Goal: Task Accomplishment & Management: Complete application form

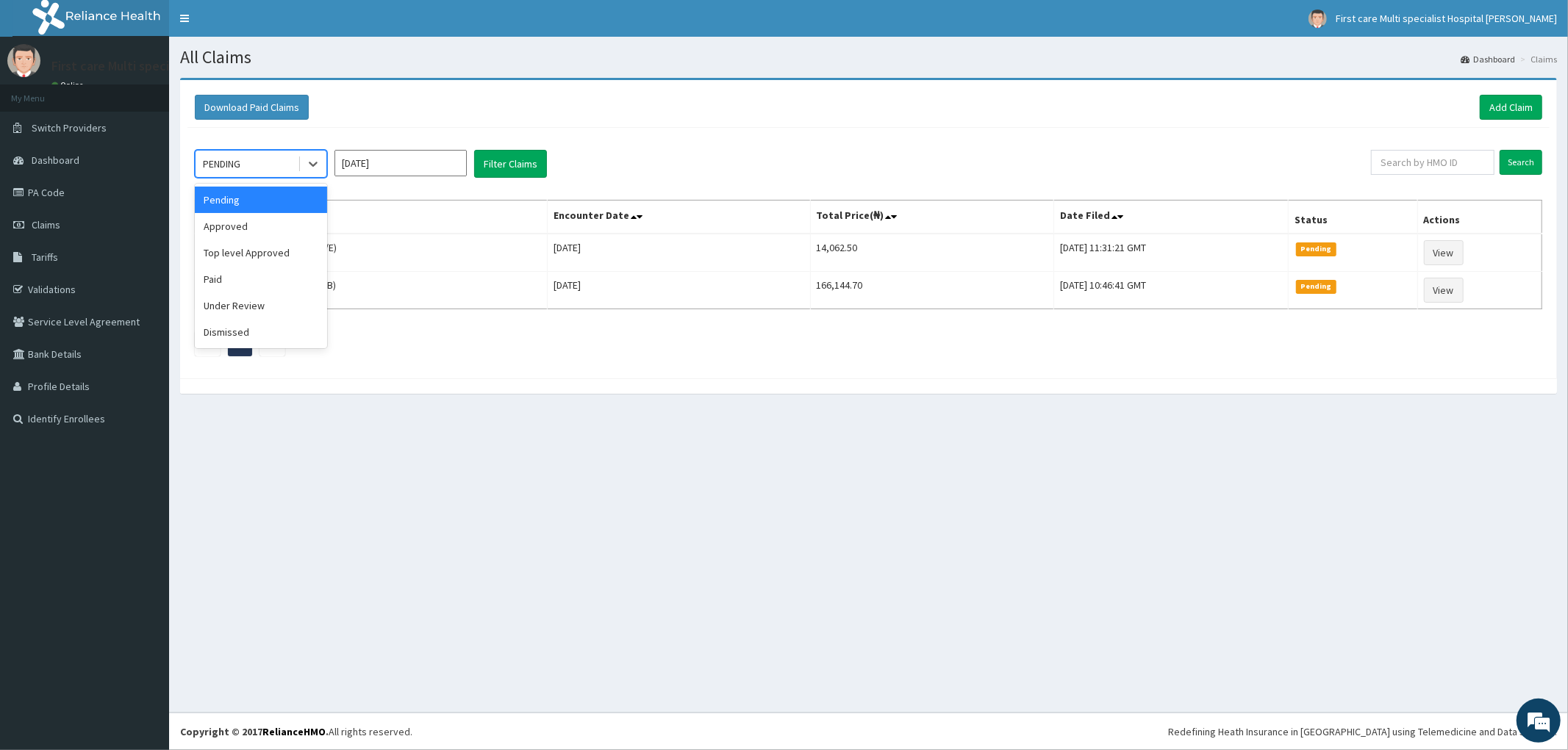
click at [313, 163] on icon at bounding box center [312, 163] width 14 height 14
click at [298, 231] on div "Approved" at bounding box center [261, 226] width 132 height 26
click at [1512, 109] on link "Add Claim" at bounding box center [1511, 107] width 63 height 25
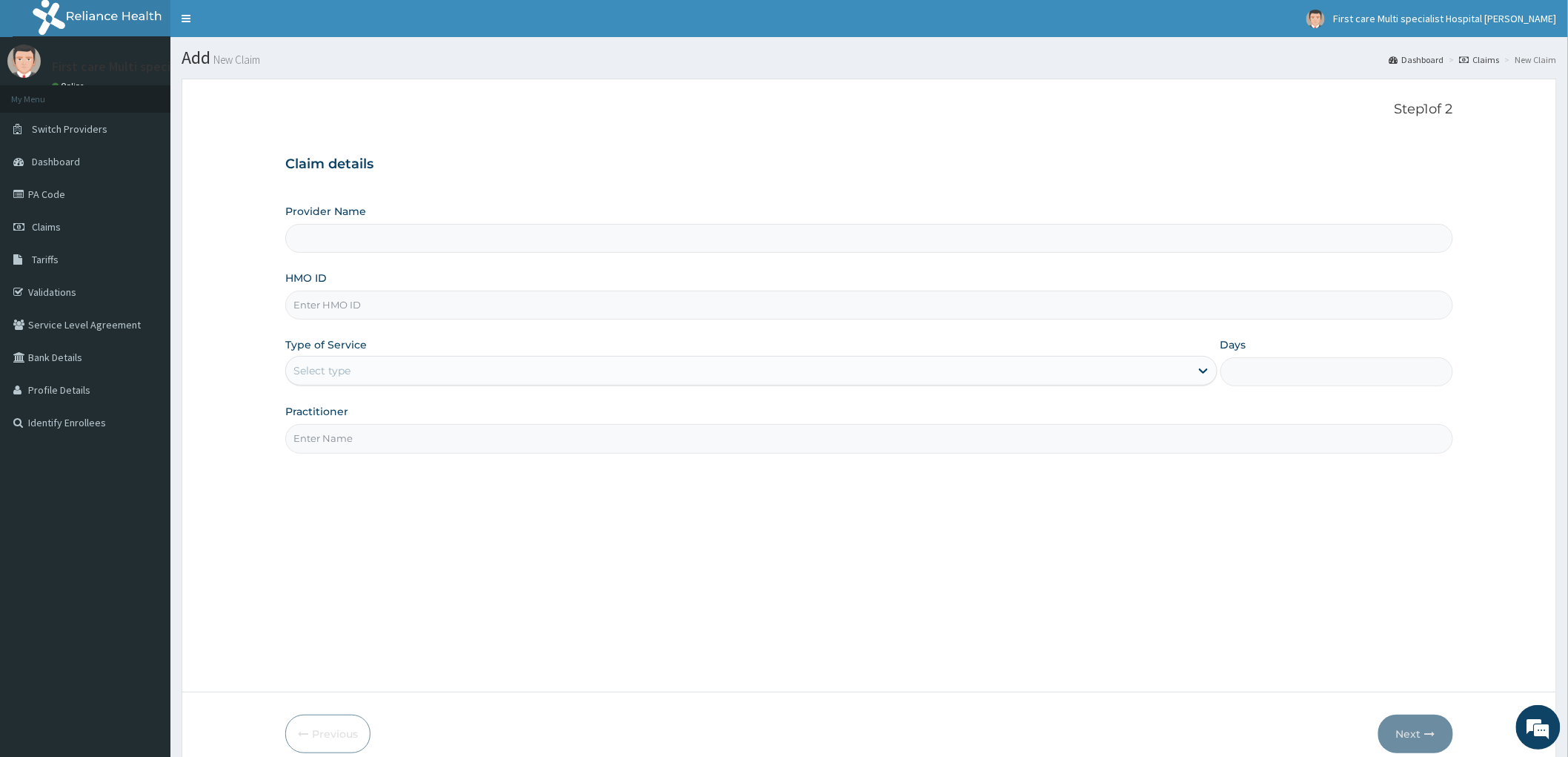
type input "FIRST CARE MULTISPECIALIST HOSPITAL (HEAD OFFICE)"
click at [299, 301] on input "HMO ID" at bounding box center [869, 305] width 1168 height 29
paste input "BAH/10002/B"
type input "BAH/10002/B"
click at [309, 372] on div "Select type" at bounding box center [322, 370] width 57 height 14
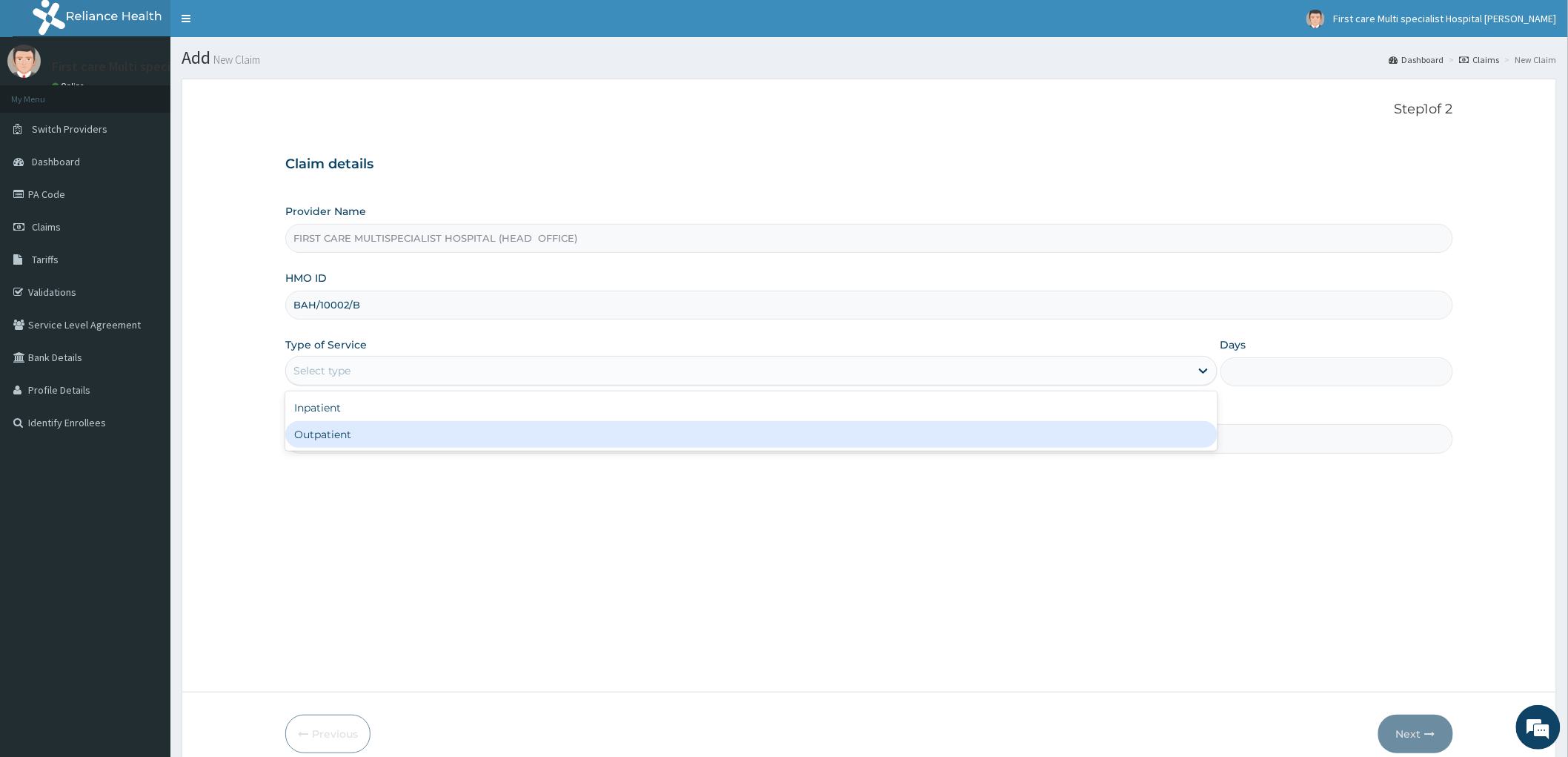
click at [304, 433] on div "Outpatient" at bounding box center [751, 434] width 932 height 27
type input "1"
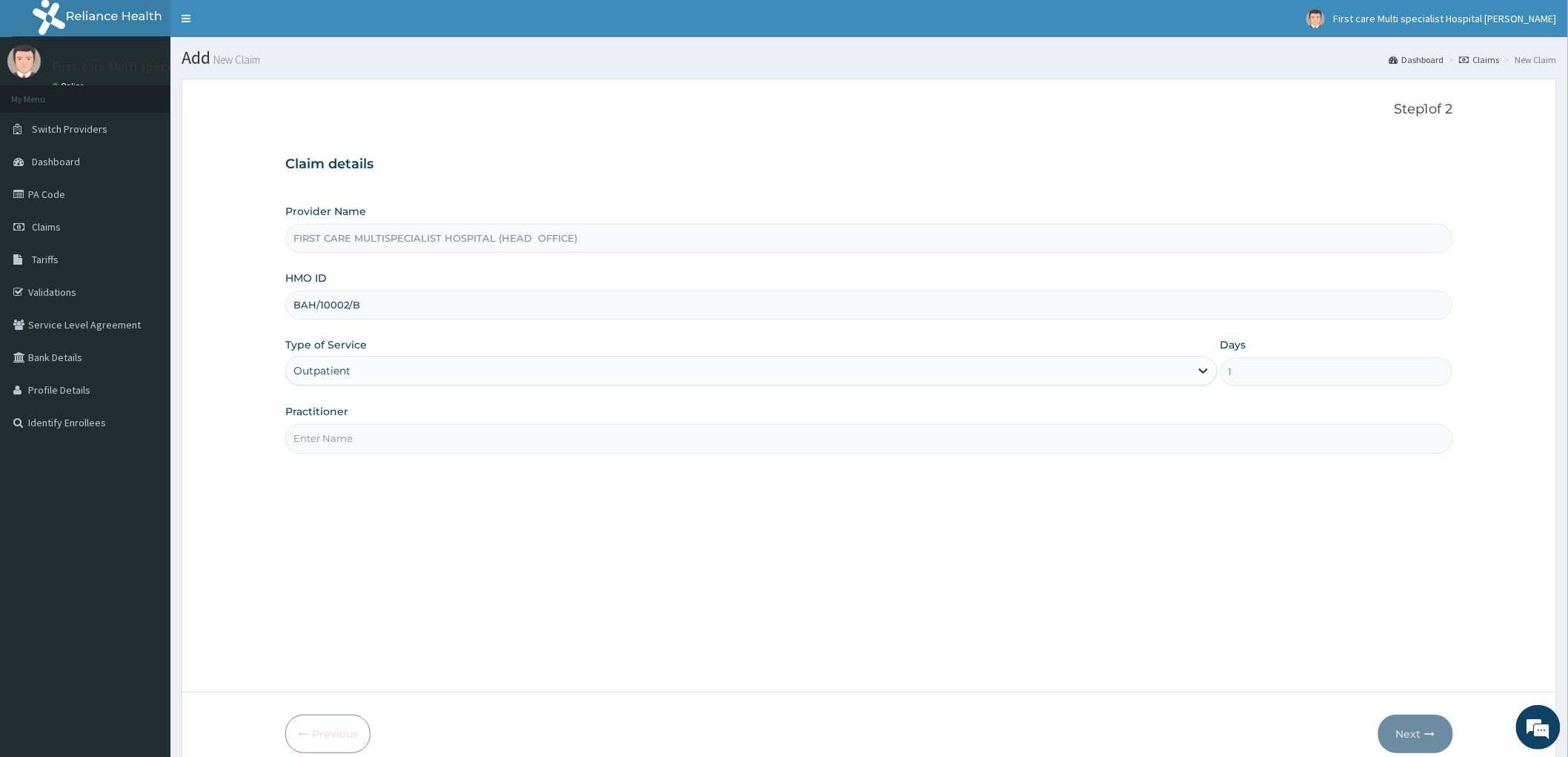
click at [322, 441] on input "Practitioner" at bounding box center [869, 439] width 1168 height 29
type input "DOCTOR [PERSON_NAME]"
click at [1399, 730] on button "Next" at bounding box center [1415, 734] width 75 height 39
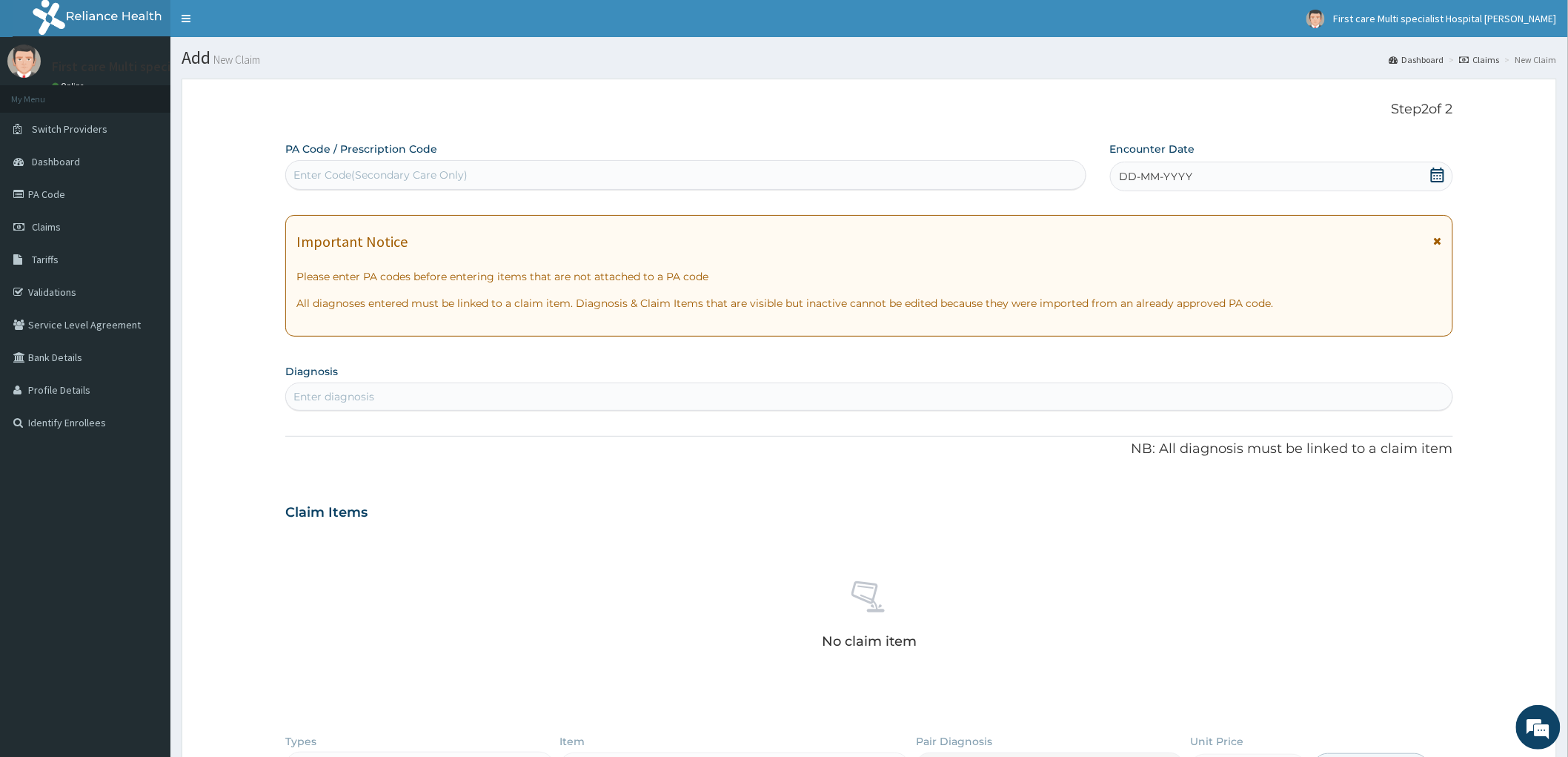
click at [305, 174] on div "Enter Code(Secondary Care Only)" at bounding box center [381, 175] width 174 height 14
paste input "PA/D4F24D"
type input "PA/D4F24D"
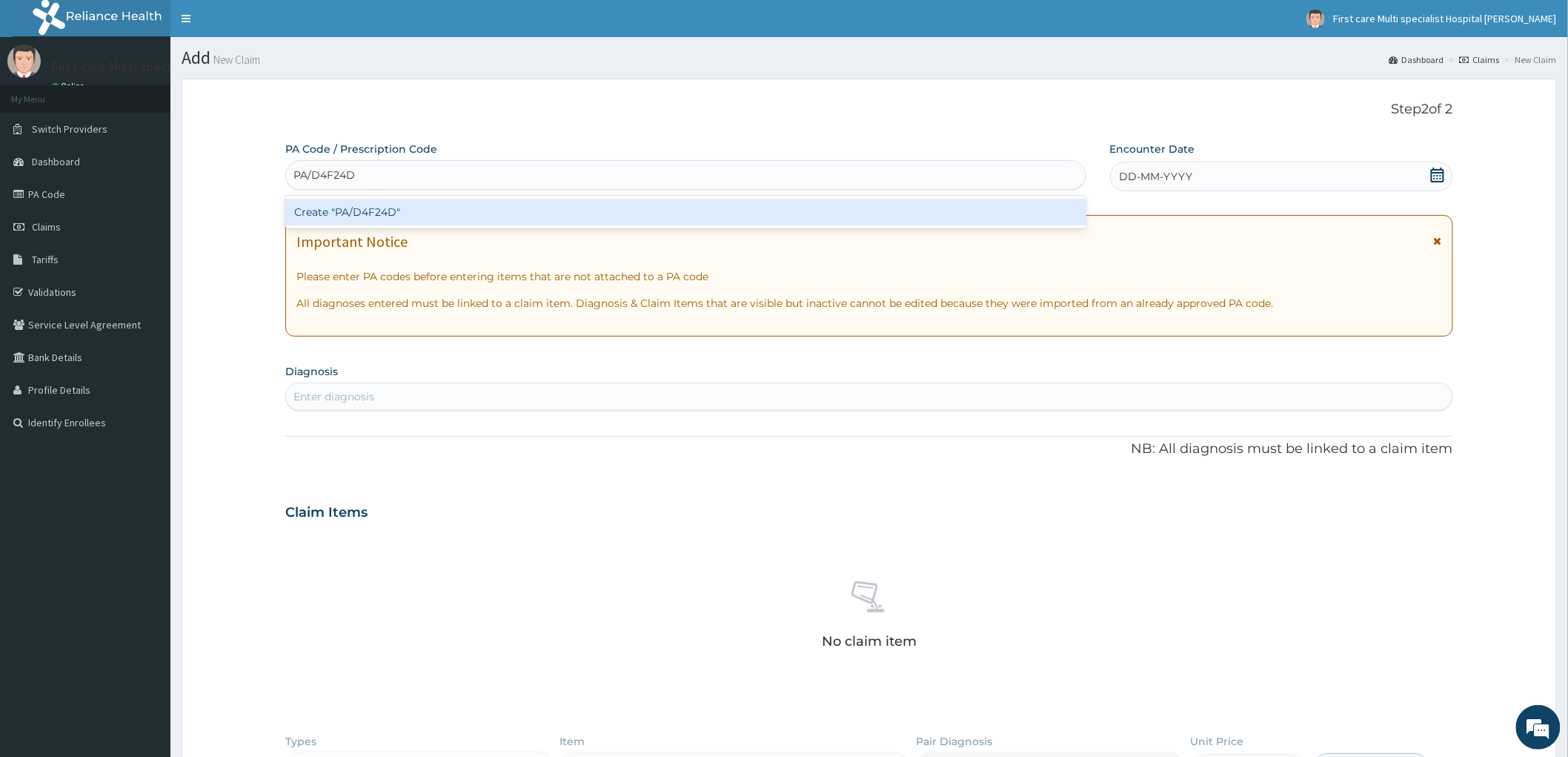
click at [313, 211] on div "Create "PA/D4F24D"" at bounding box center [686, 211] width 801 height 27
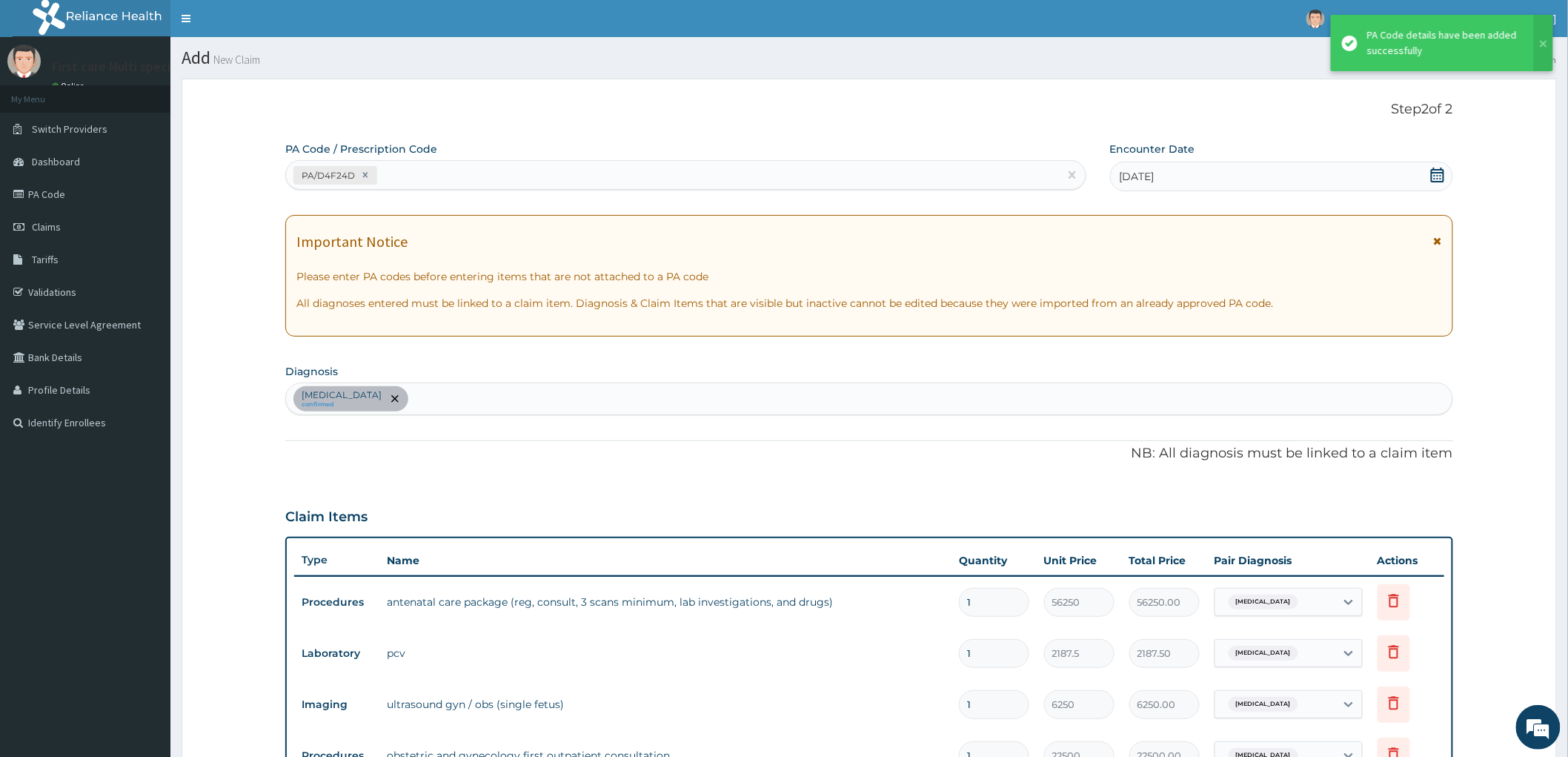
scroll to position [429, 0]
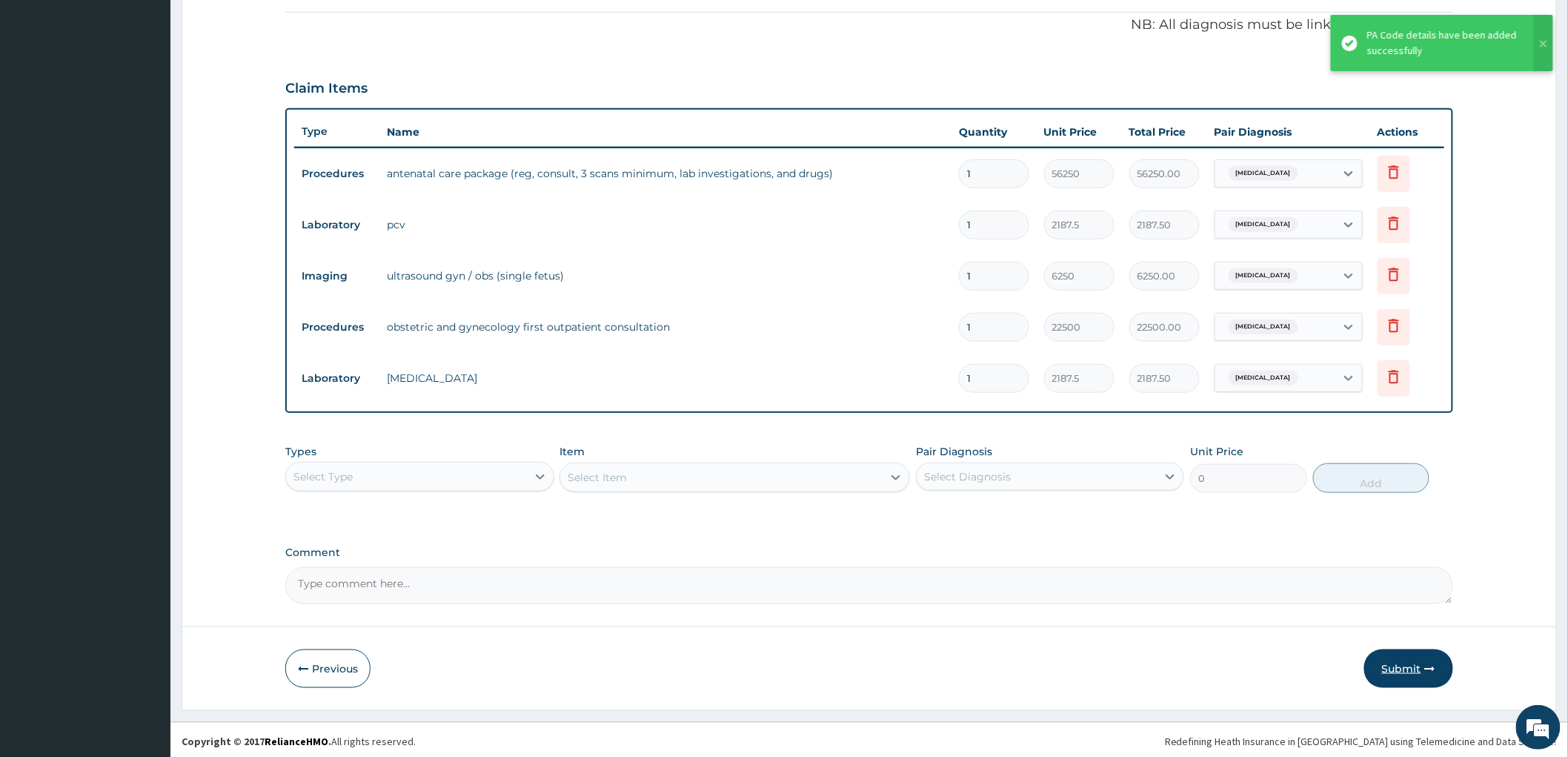
click at [1399, 670] on button "Submit" at bounding box center [1409, 668] width 89 height 39
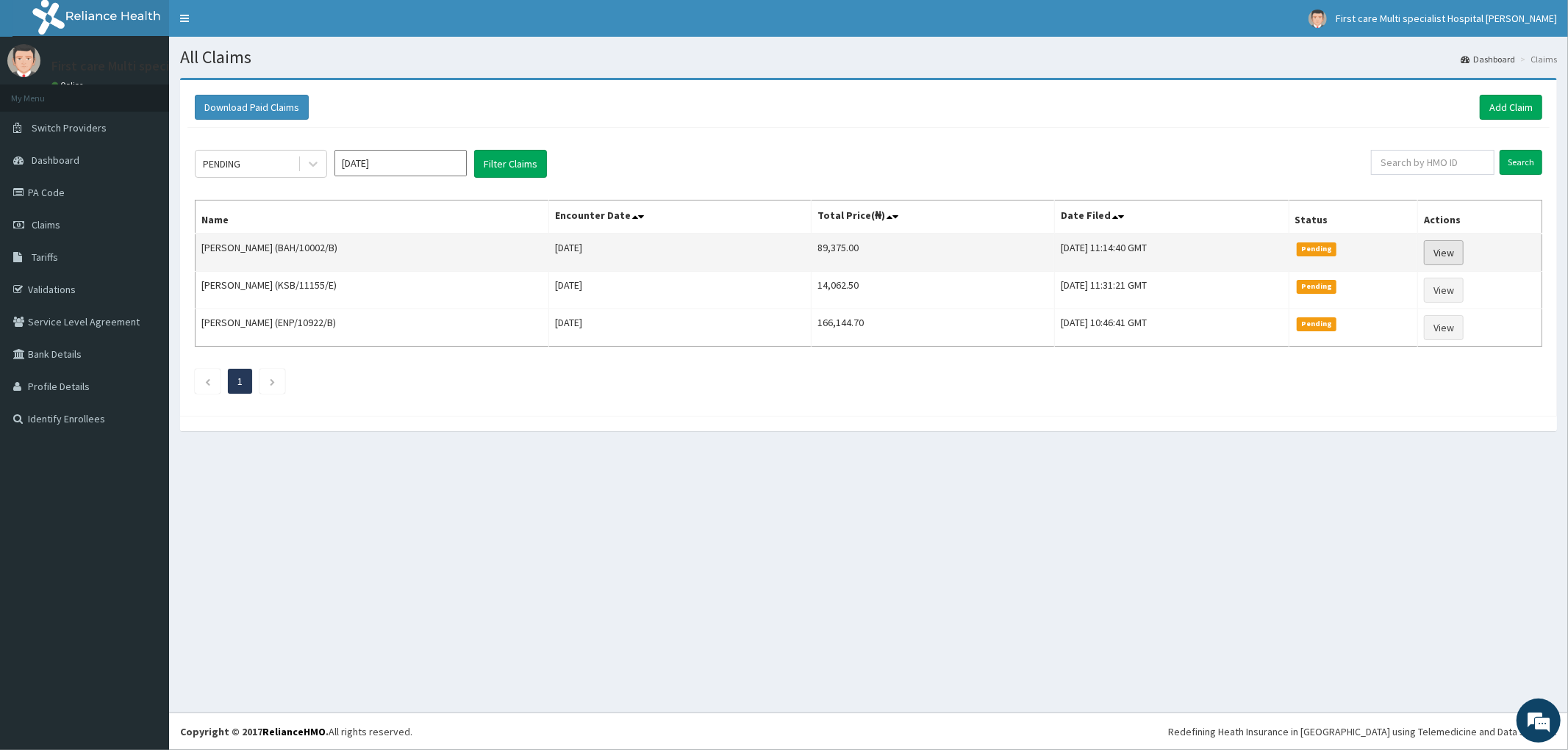
click at [1446, 258] on link "View" at bounding box center [1443, 253] width 39 height 25
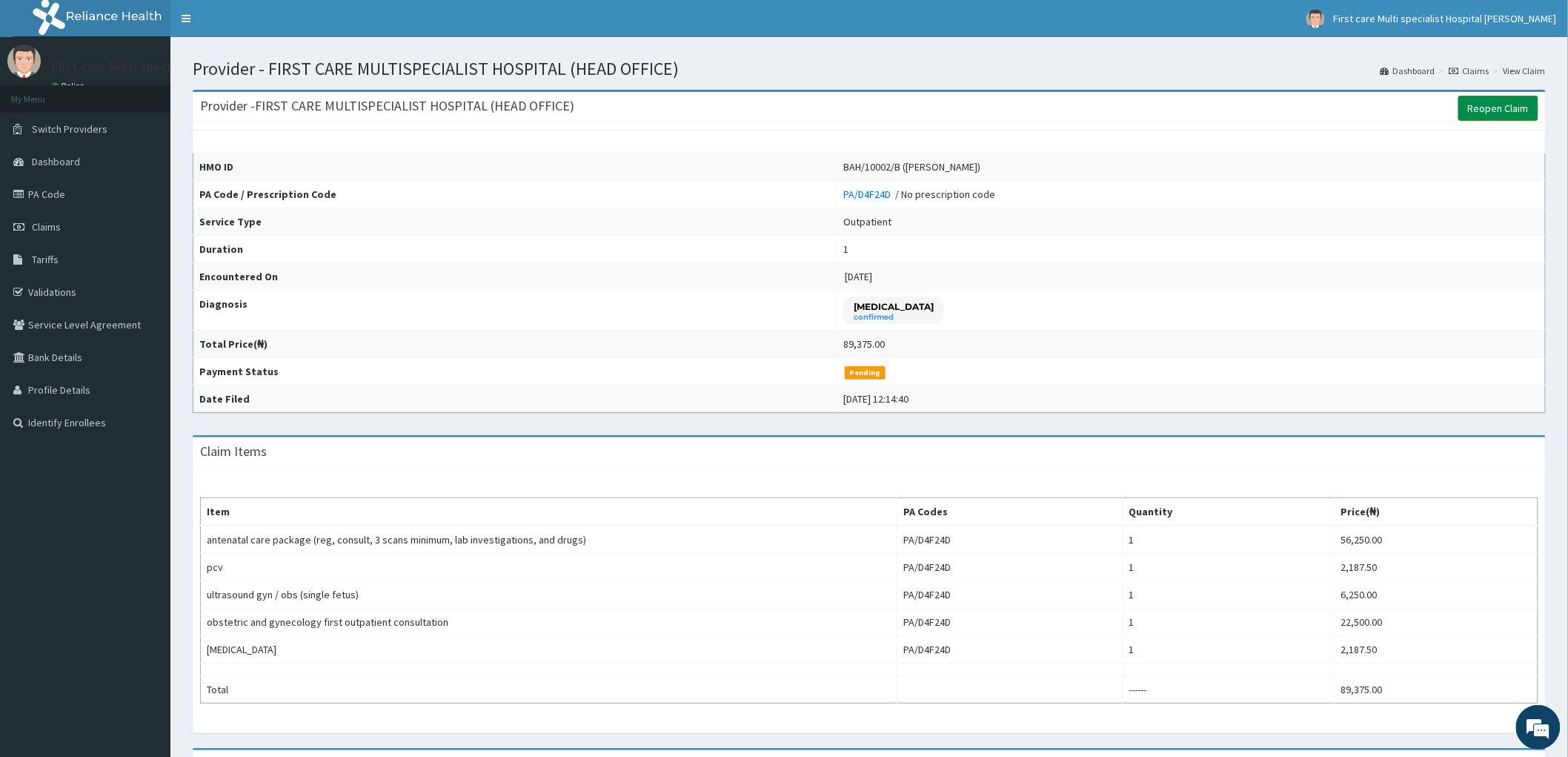
click at [1481, 108] on link "Reopen Claim" at bounding box center [1498, 108] width 80 height 25
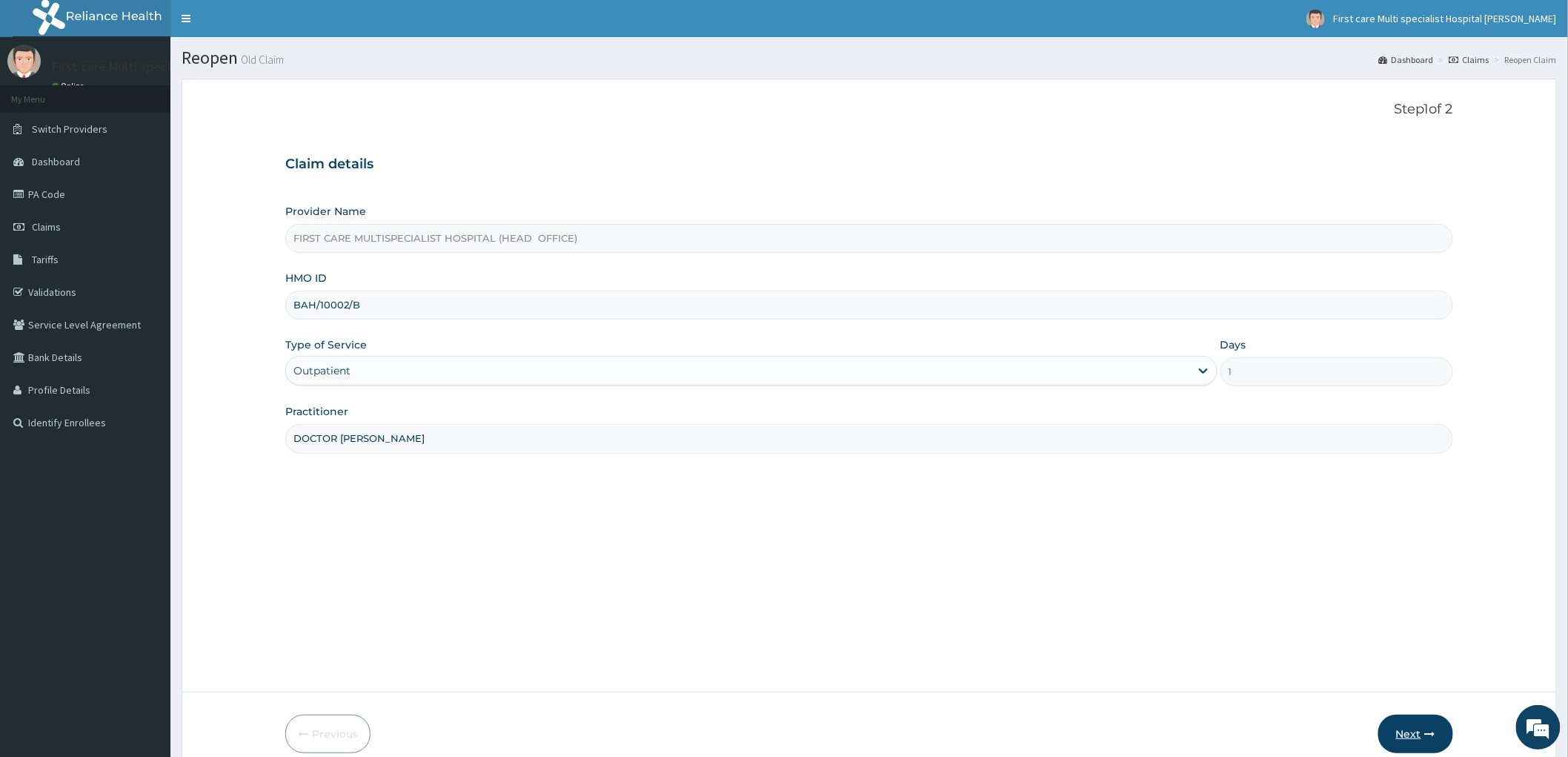
click at [1410, 723] on button "Next" at bounding box center [1415, 734] width 75 height 39
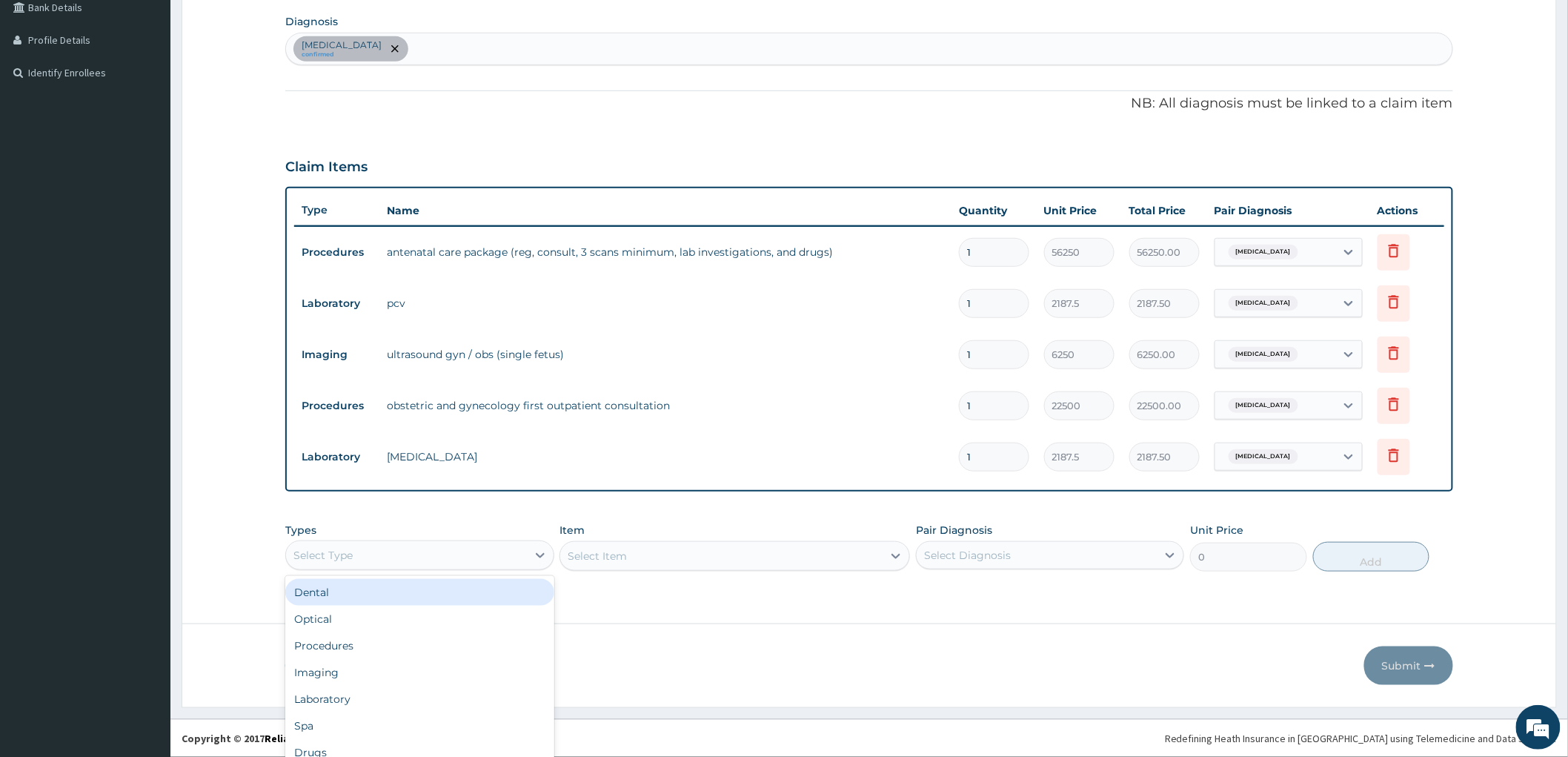
scroll to position [40, 0]
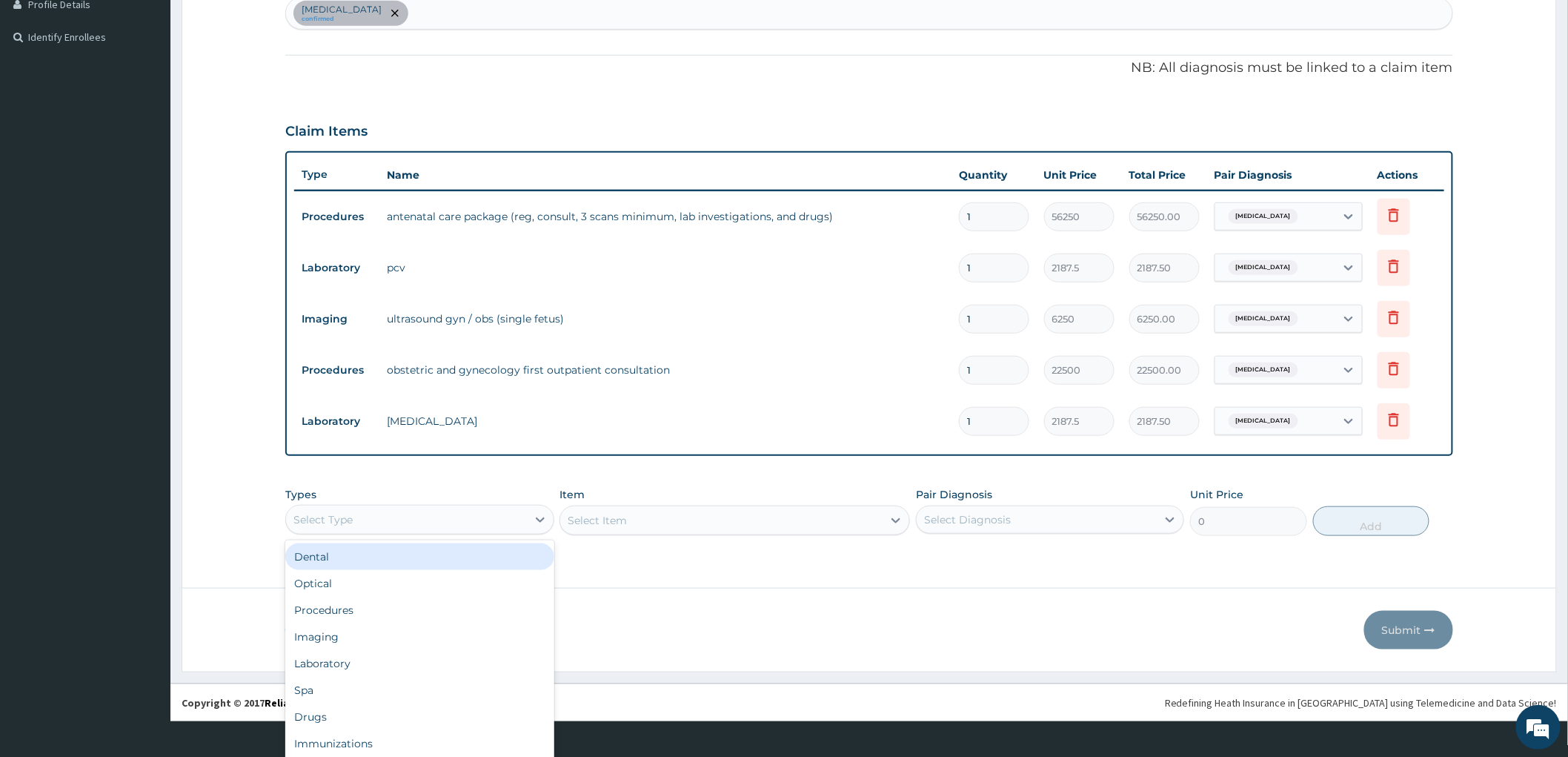
click at [328, 535] on div "option Dental focused, 1 of 10. 10 results available. Use Up and Down to choose…" at bounding box center [419, 520] width 268 height 30
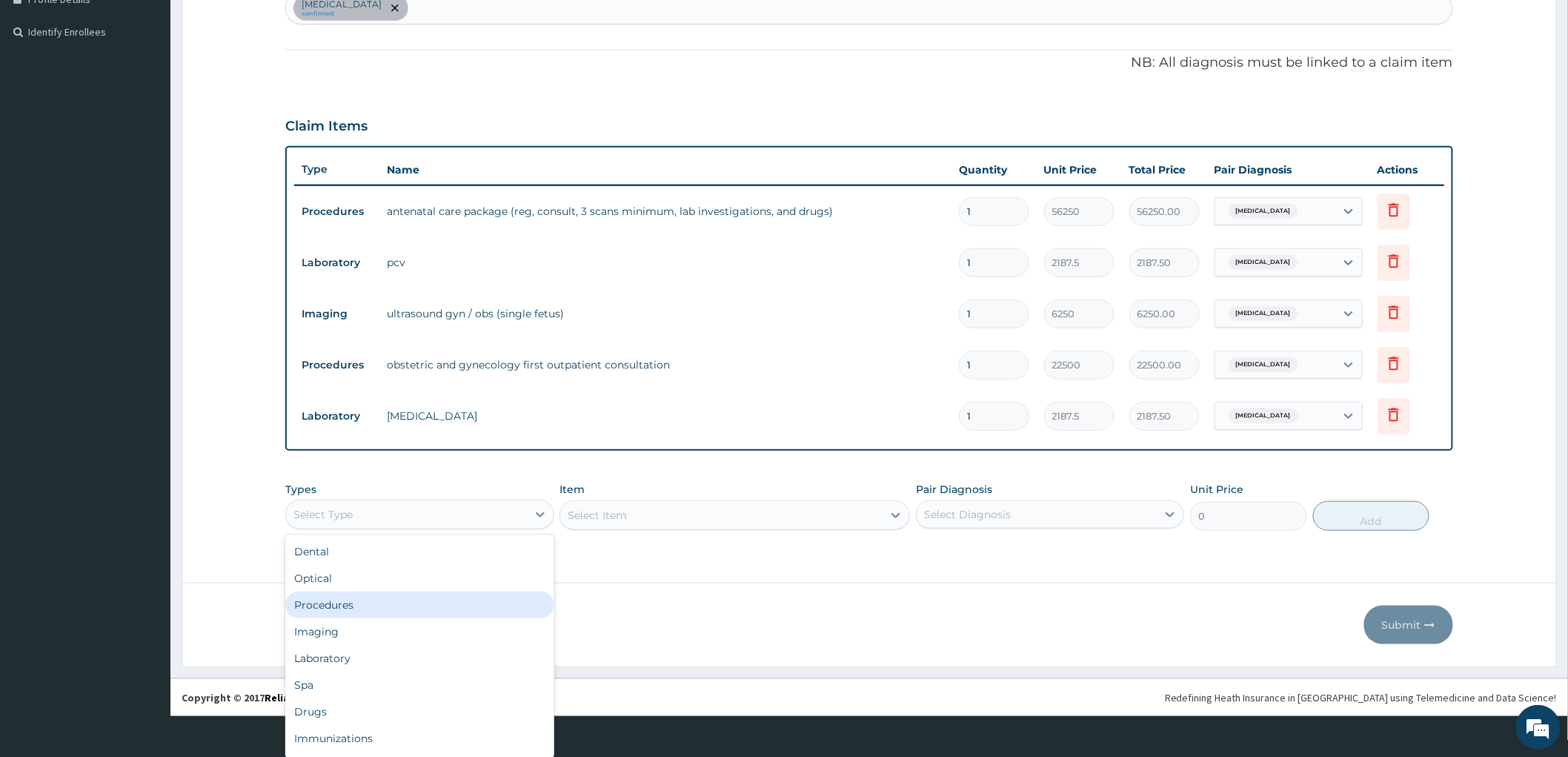
click at [338, 607] on div "Procedures" at bounding box center [419, 604] width 268 height 27
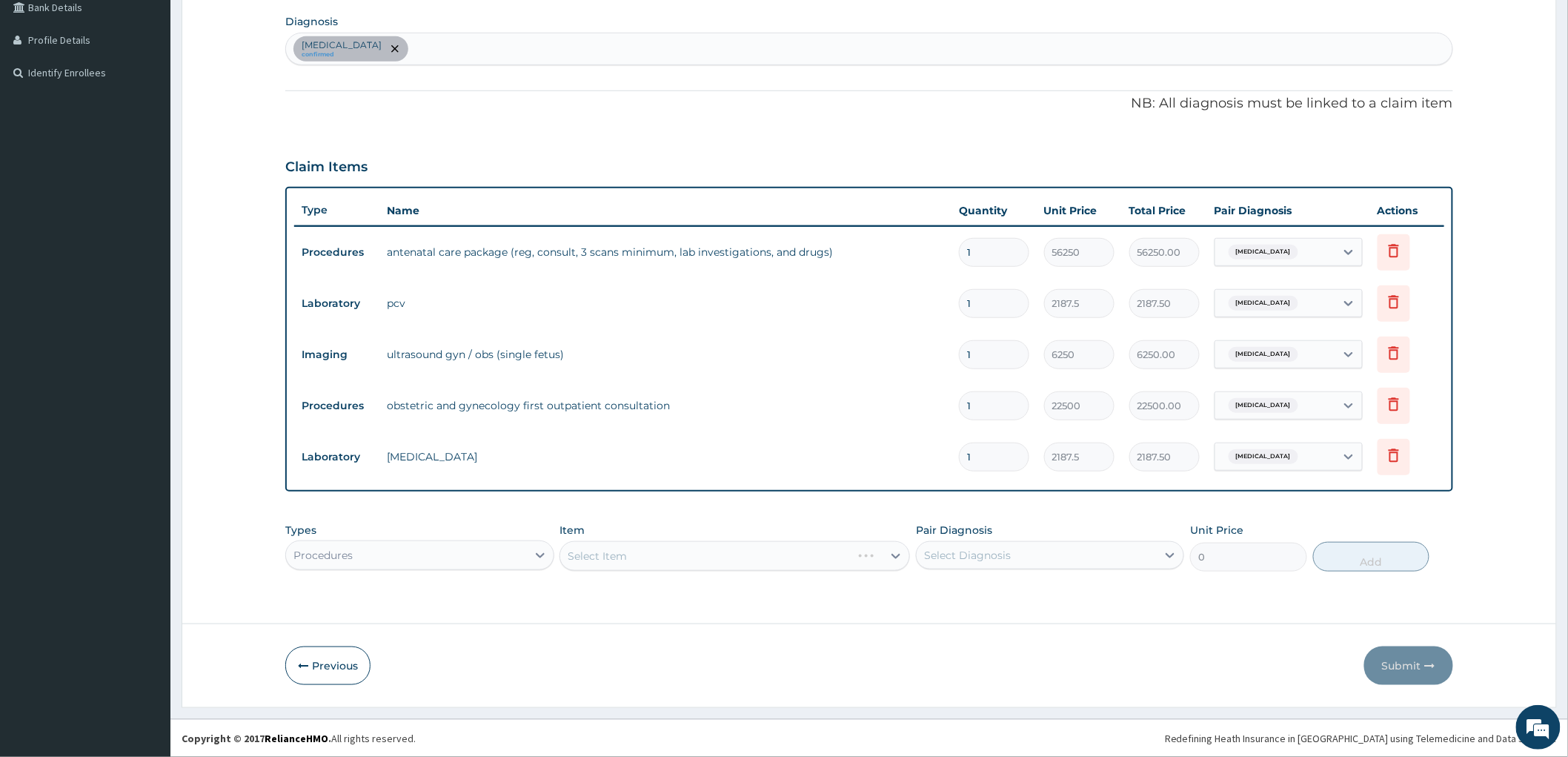
click at [608, 555] on div "Select Item" at bounding box center [735, 556] width 351 height 30
click at [663, 562] on div "Select Item" at bounding box center [735, 556] width 351 height 30
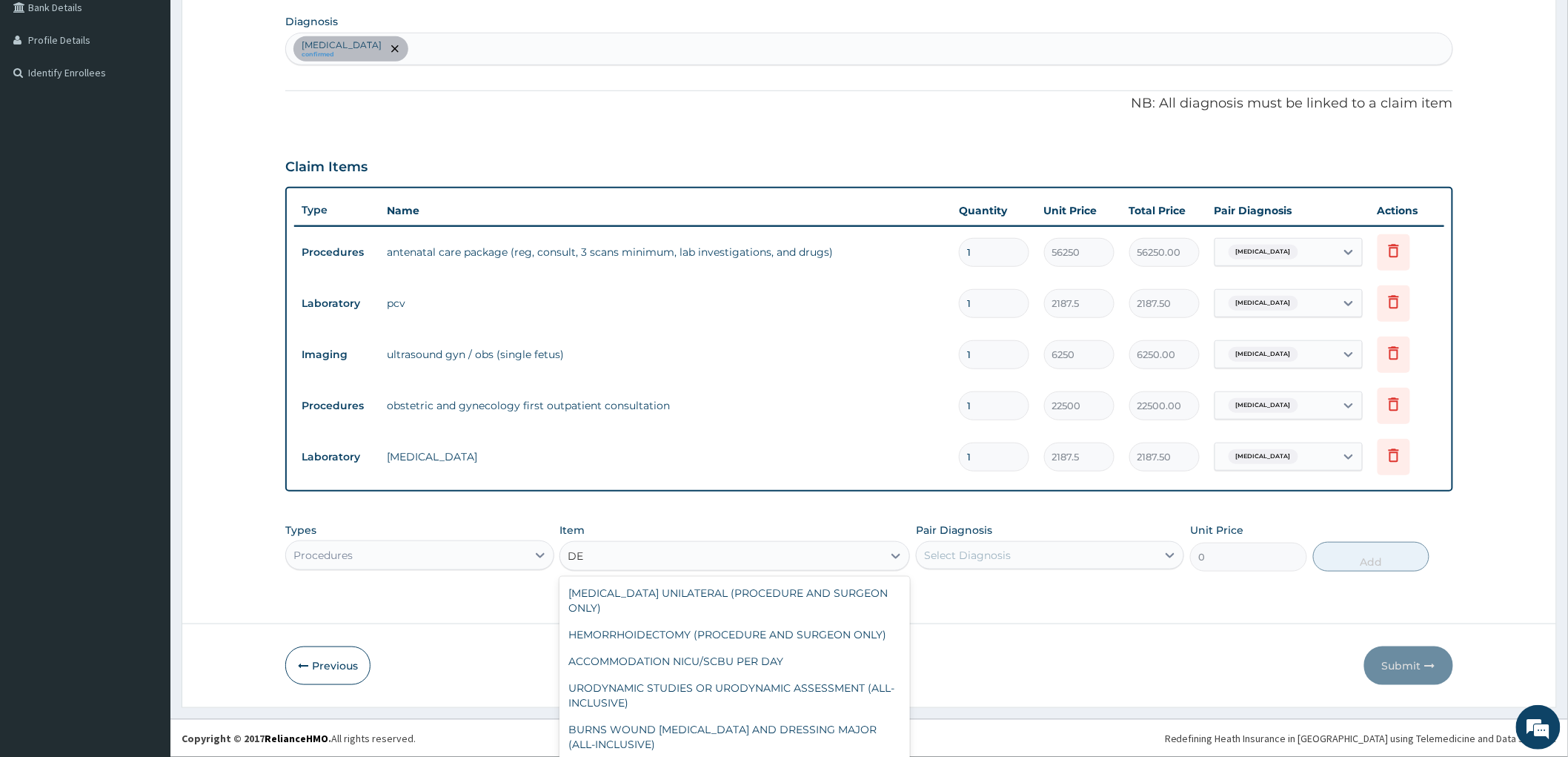
type input "D"
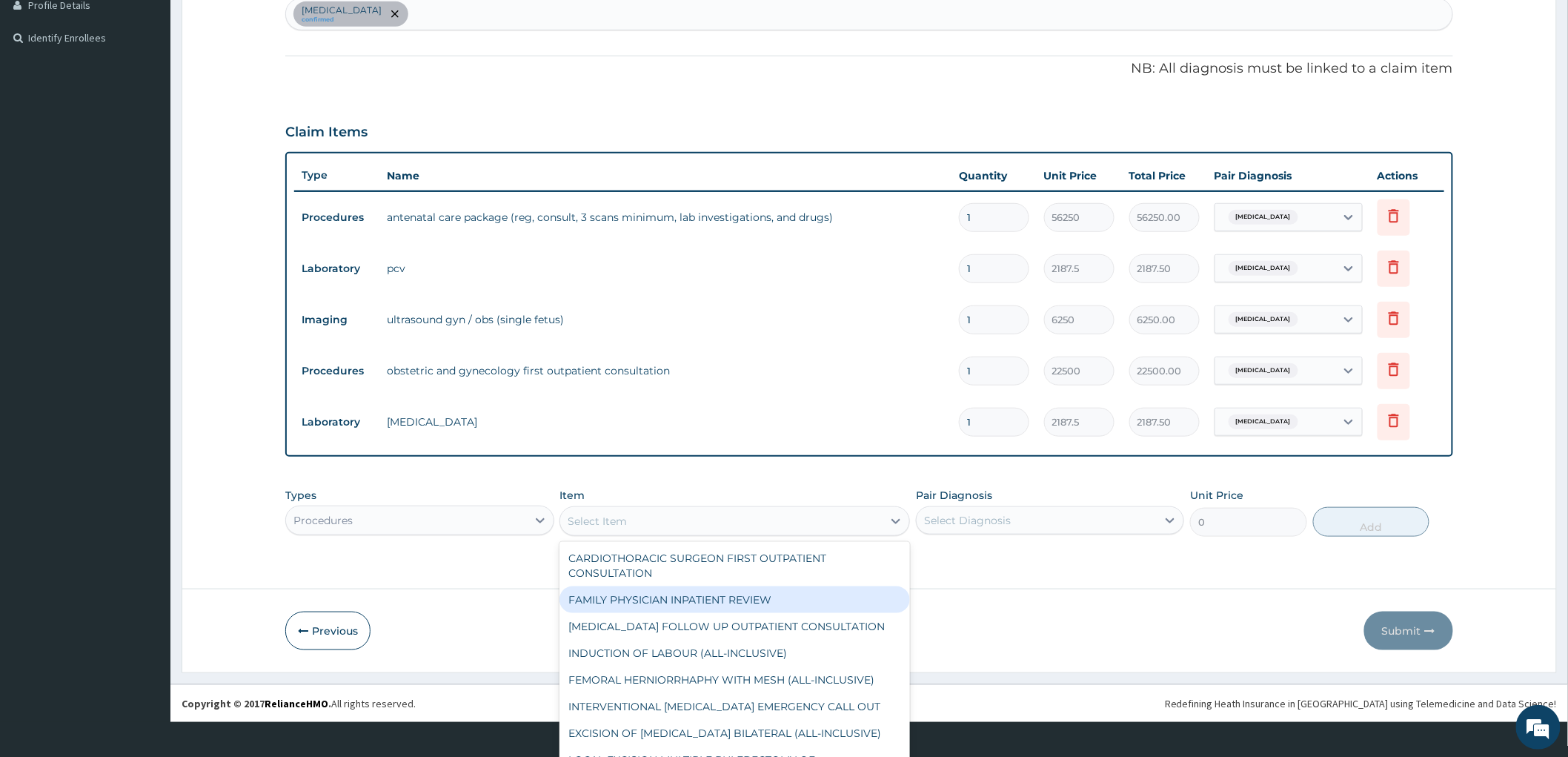
click at [463, 536] on div "Procedures" at bounding box center [419, 520] width 268 height 30
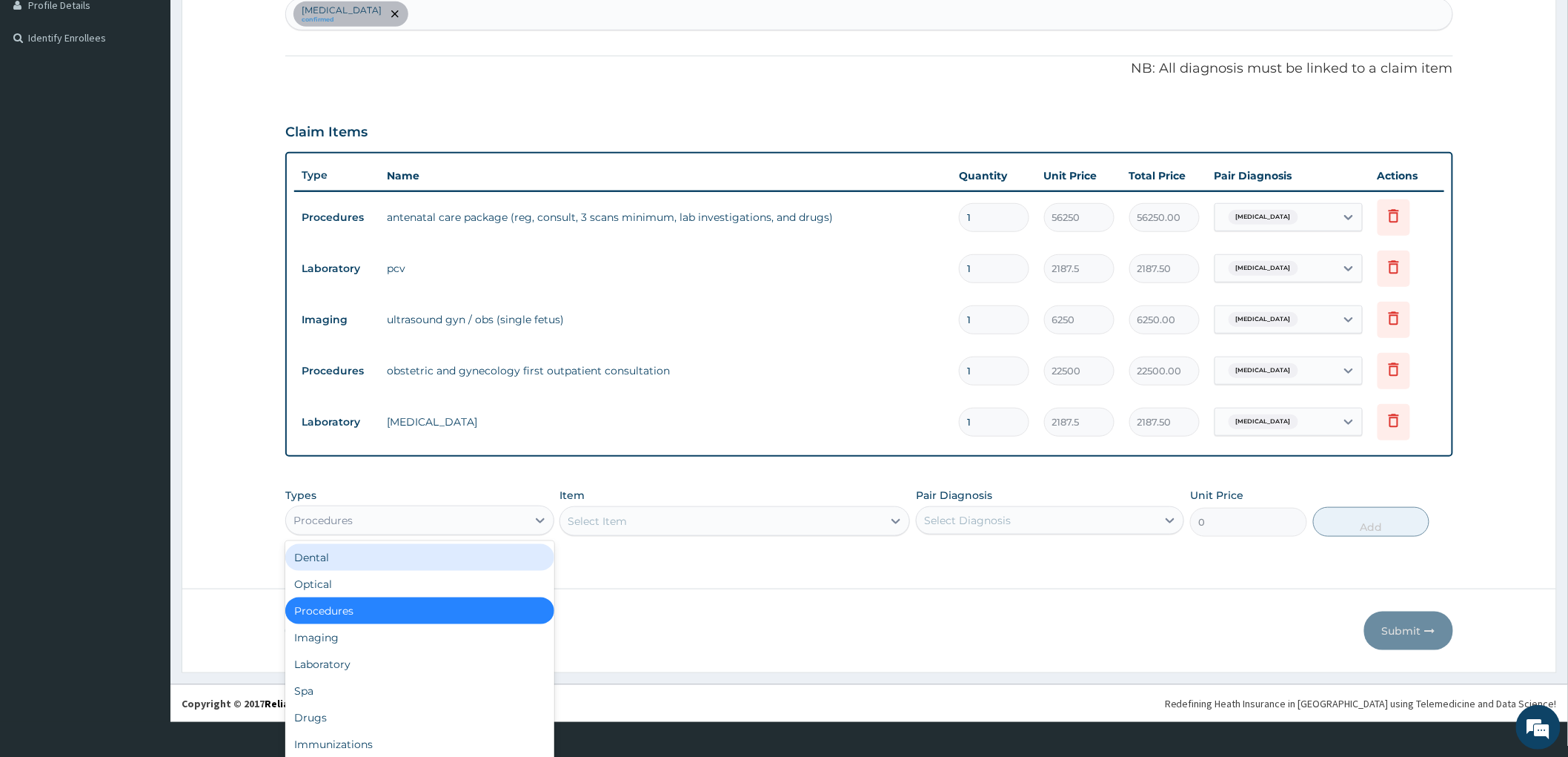
scroll to position [40, 0]
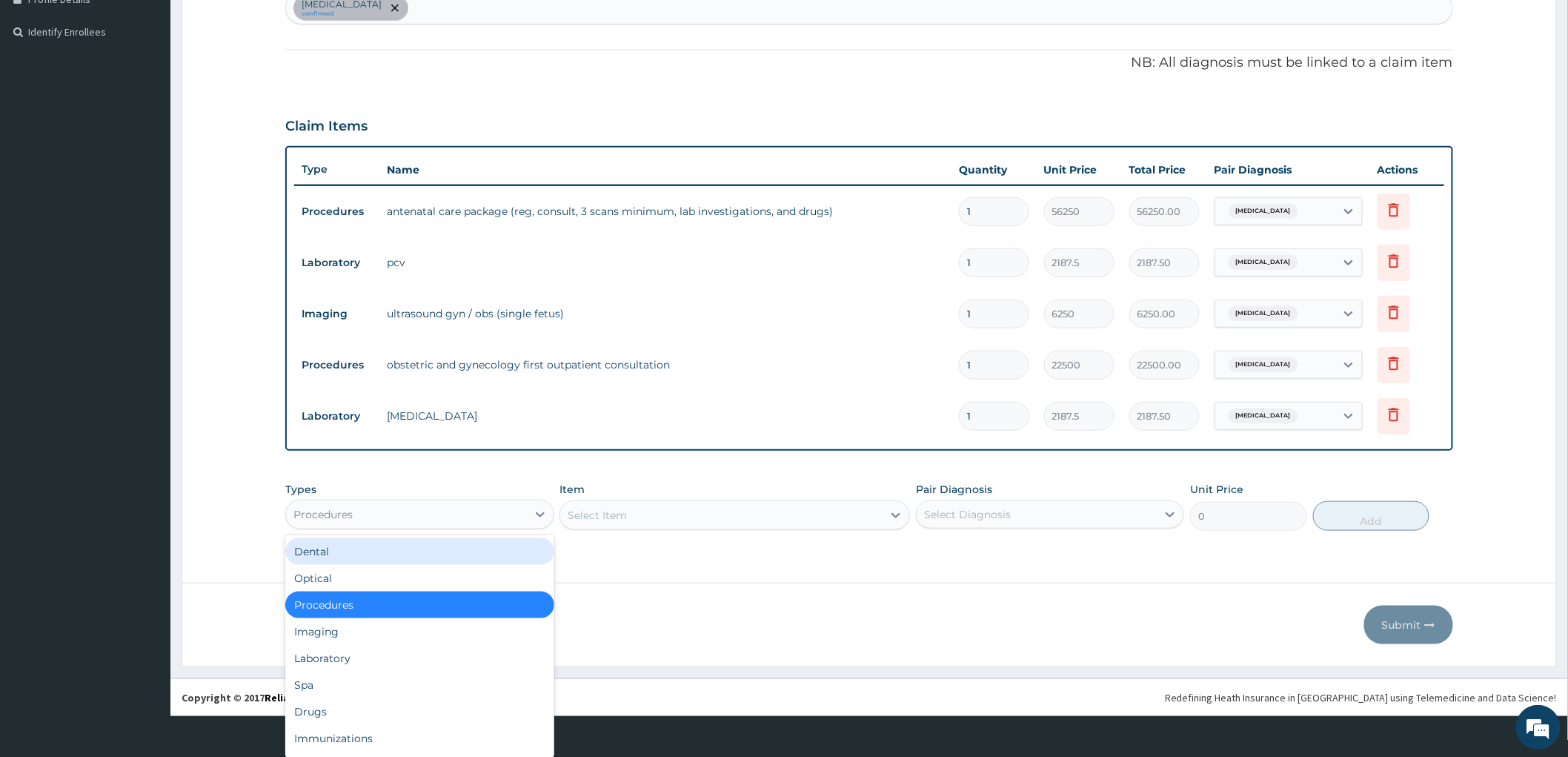
click at [381, 546] on div "Dental" at bounding box center [419, 552] width 268 height 27
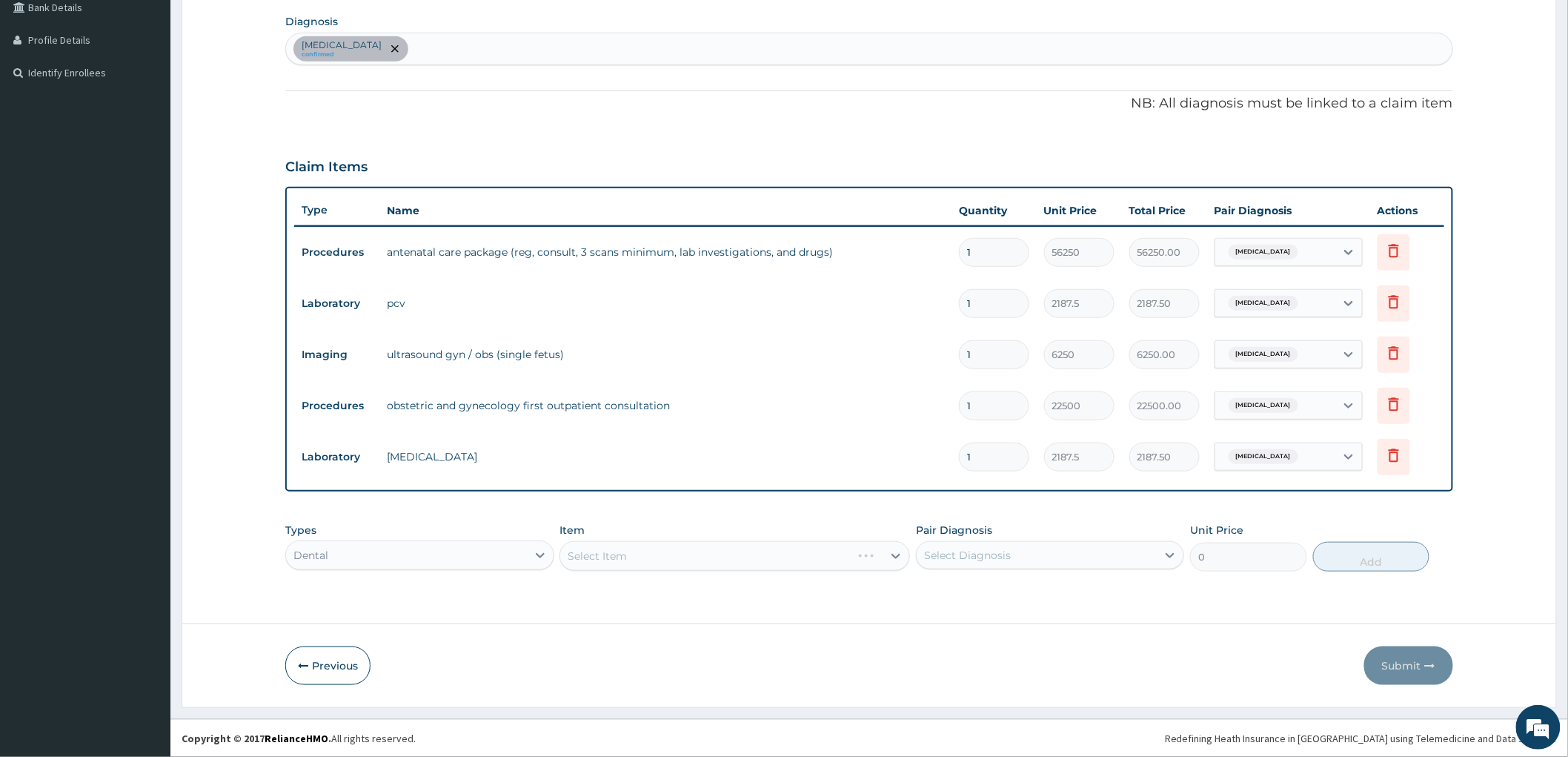
click at [593, 562] on div "Select Item" at bounding box center [735, 556] width 351 height 30
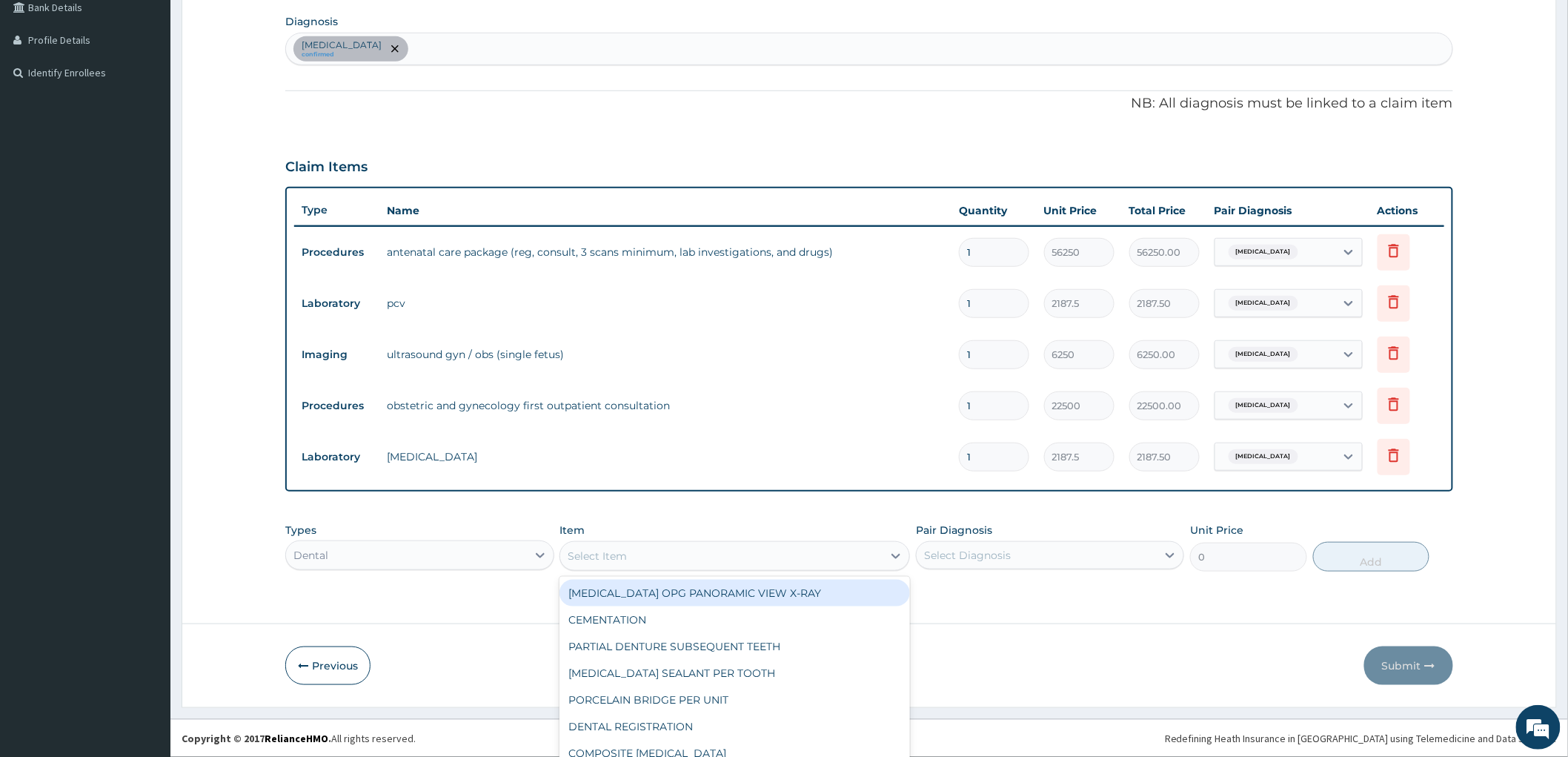
scroll to position [41, 0]
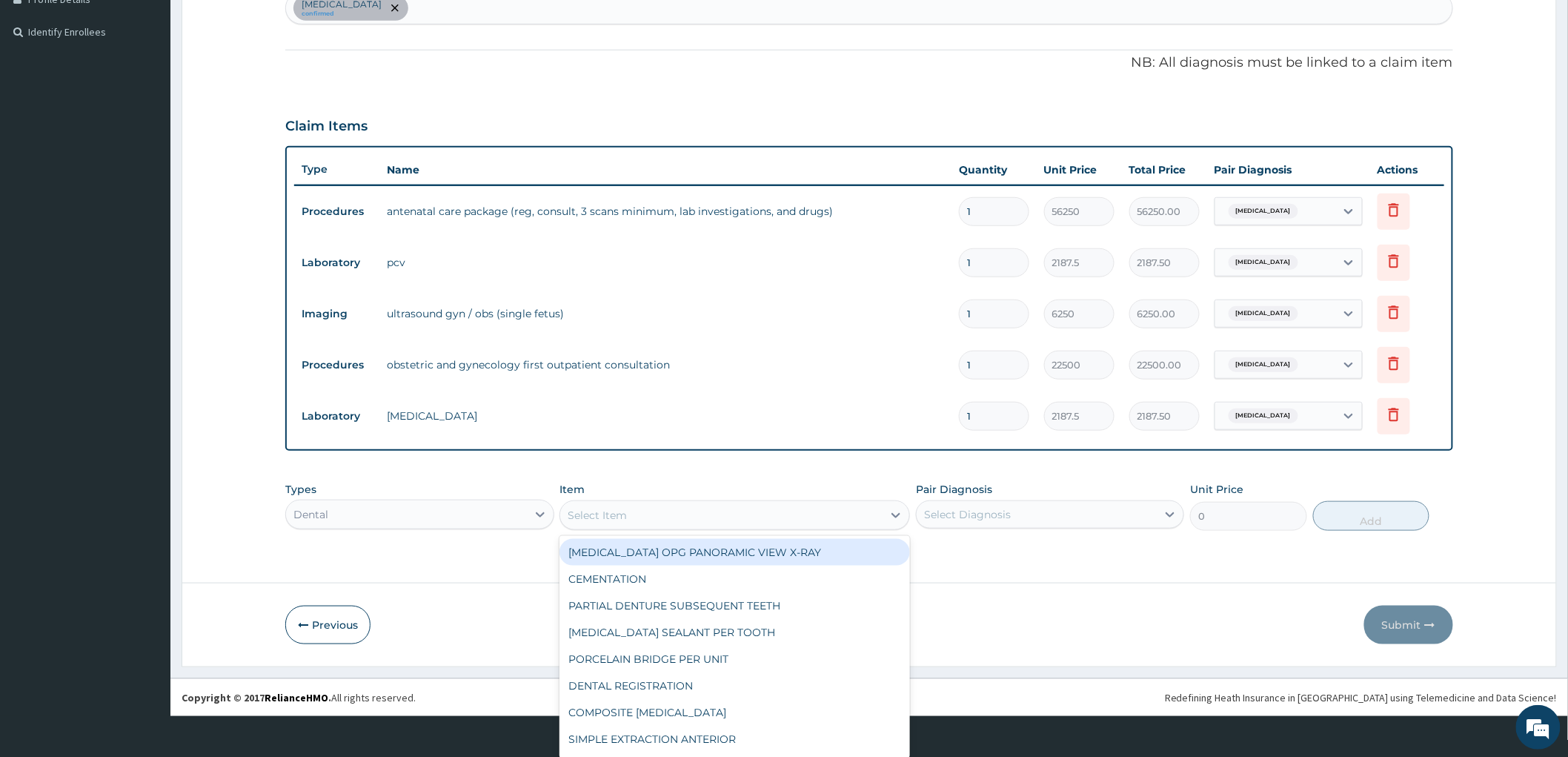
click at [876, 530] on div "option [MEDICAL_DATA] OPG PANORAMIC VIEW X-RAY focused, 1 of 42. 42 results ava…" at bounding box center [735, 515] width 351 height 30
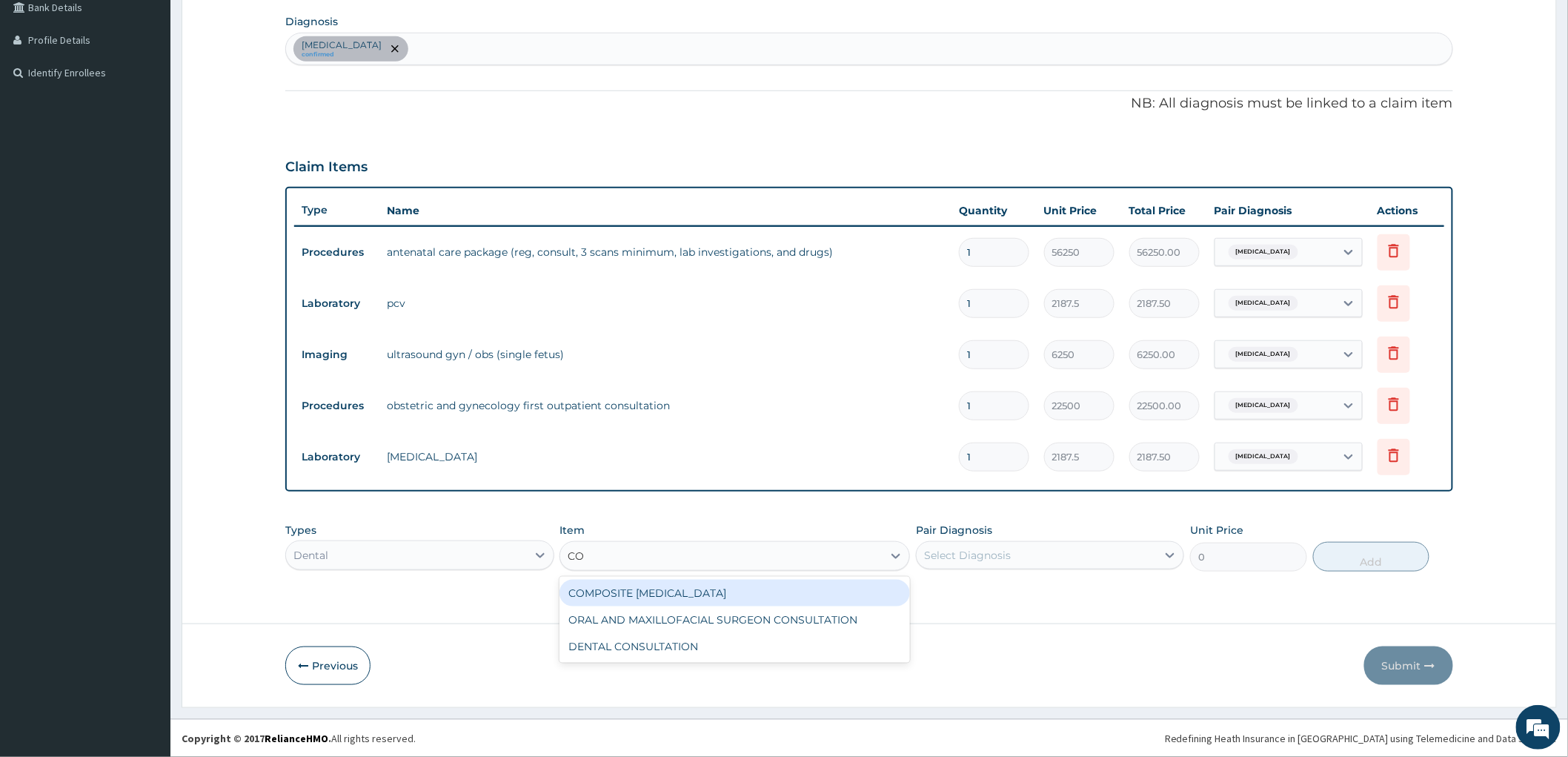
scroll to position [0, 0]
type input "CON"
